Goal: Task Accomplishment & Management: Manage account settings

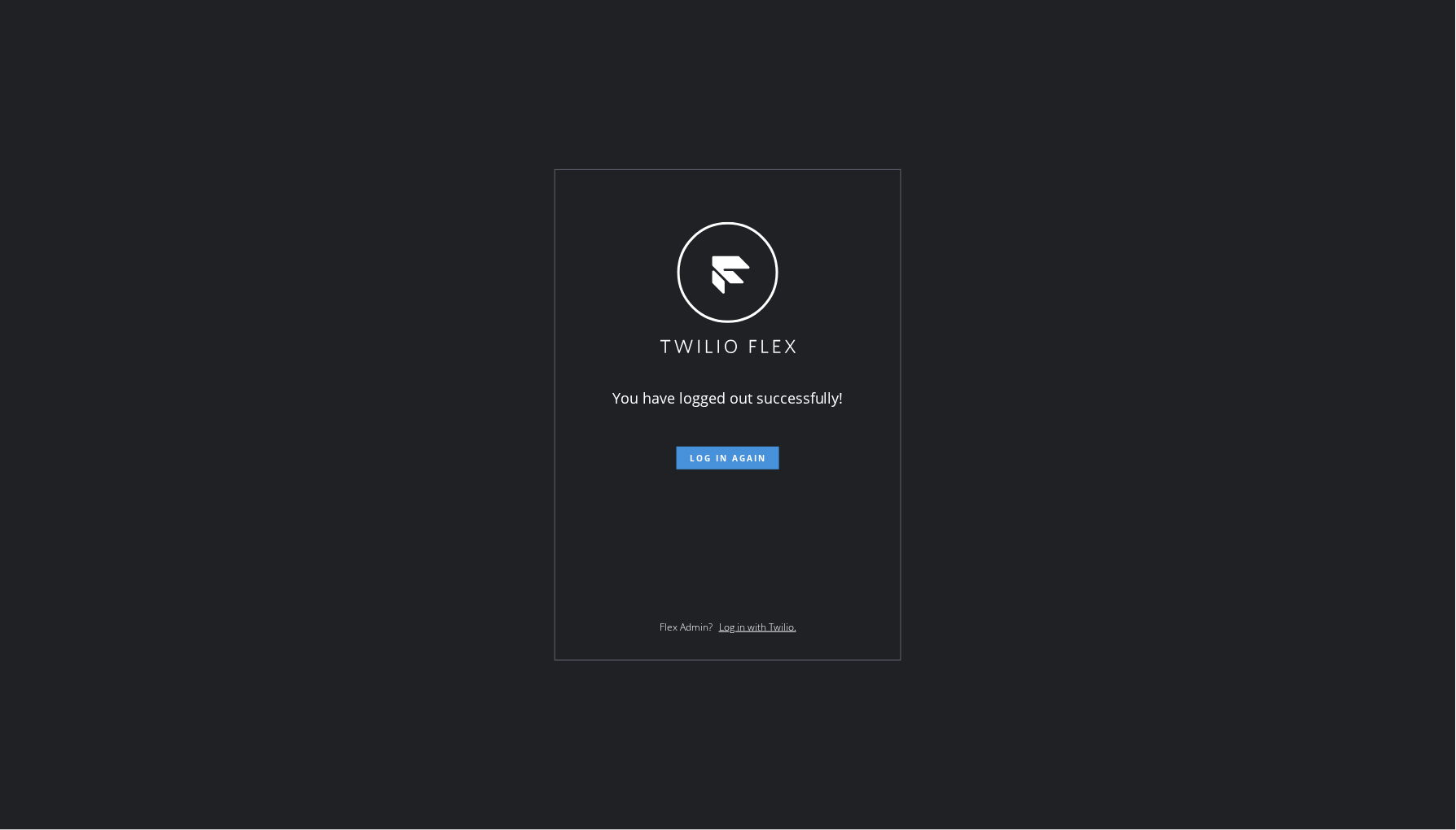
click at [727, 457] on span "Log in again" at bounding box center [728, 458] width 76 height 11
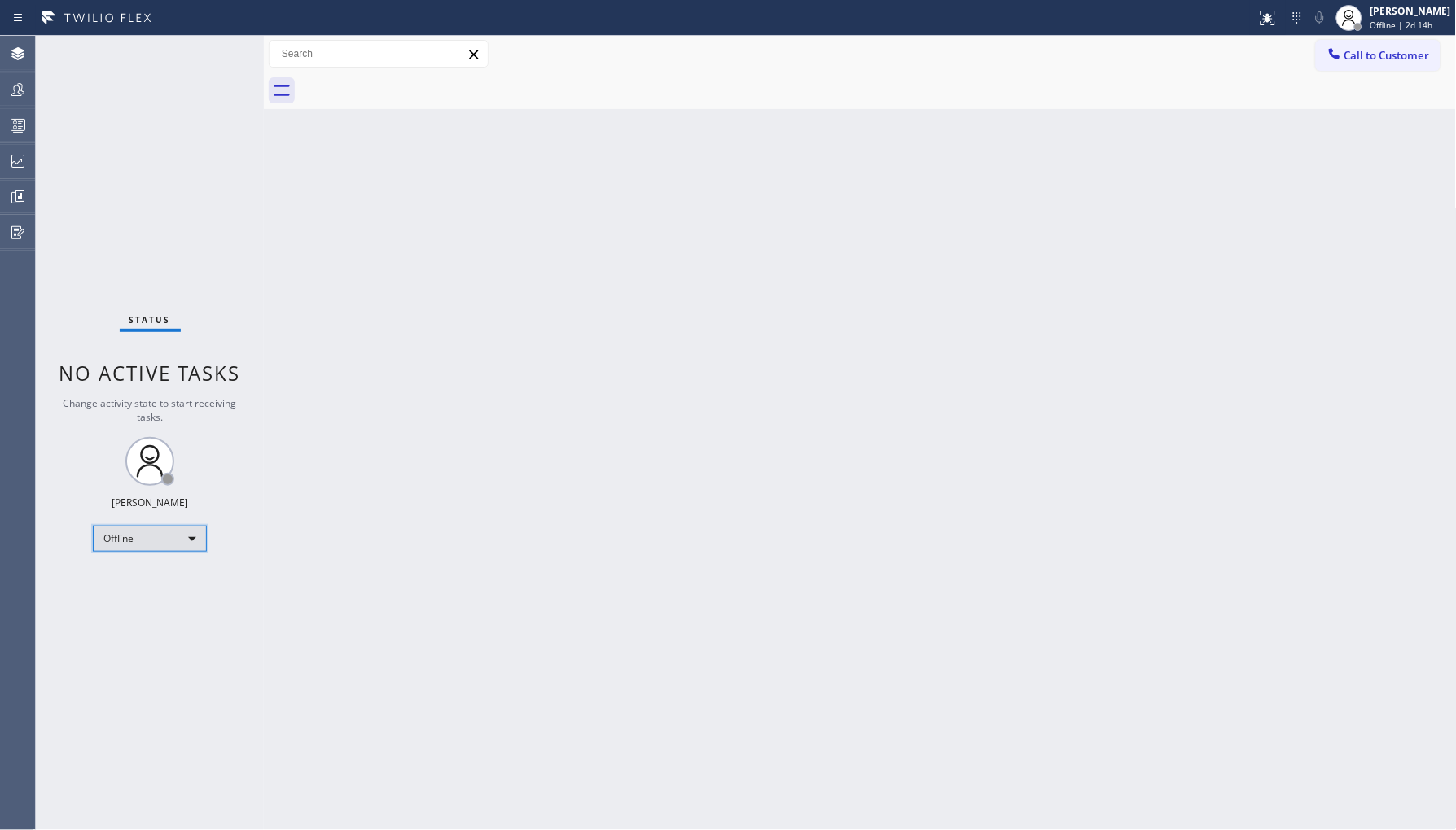
click at [141, 537] on div "Offline" at bounding box center [150, 539] width 114 height 26
click at [166, 605] on li "Unavailable" at bounding box center [149, 601] width 111 height 20
click at [1240, 237] on div "Back to Dashboard Change Sender ID Customers Technicians Select a contact Outbo…" at bounding box center [860, 433] width 1193 height 795
click at [11, 95] on icon at bounding box center [18, 89] width 13 height 13
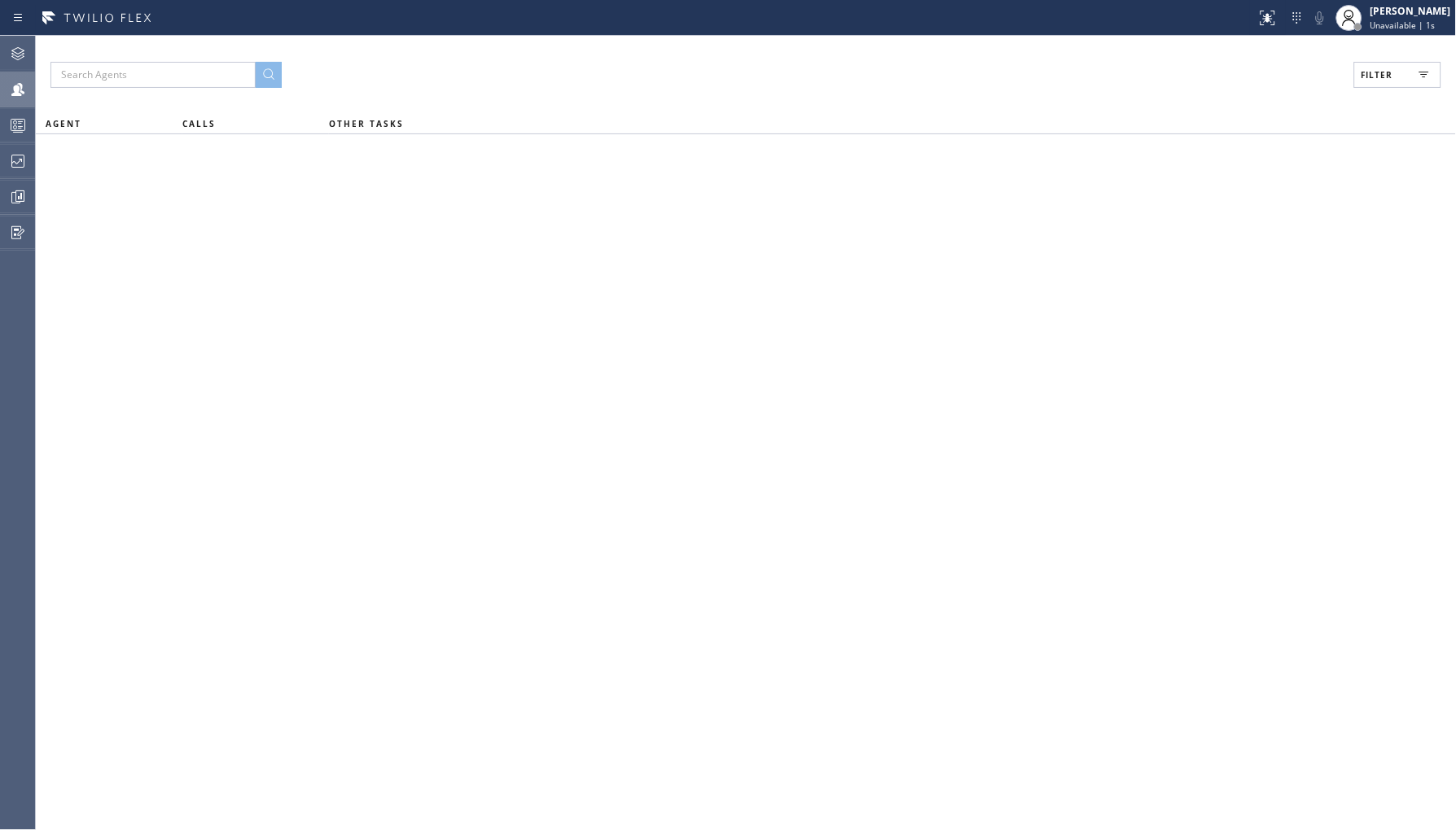
click at [1386, 67] on button "Filter" at bounding box center [1397, 75] width 87 height 26
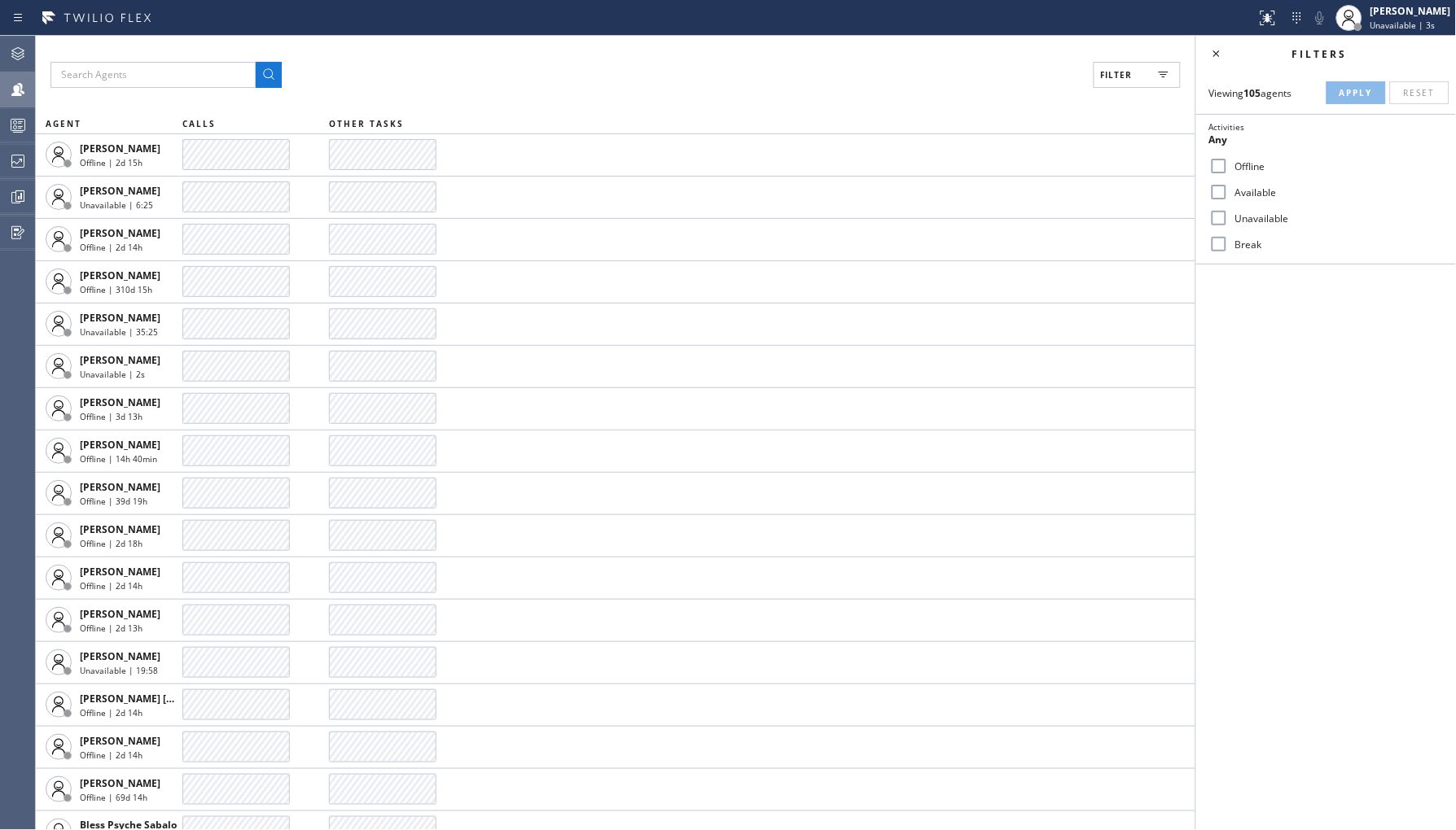
click at [1248, 220] on label "Unavailable" at bounding box center [1336, 218] width 214 height 14
click at [1229, 220] on input "Unavailable" at bounding box center [1219, 217] width 20 height 20
checkbox input "true"
click at [1358, 101] on button "Apply" at bounding box center [1357, 93] width 60 height 23
